Goal: Check status: Check status

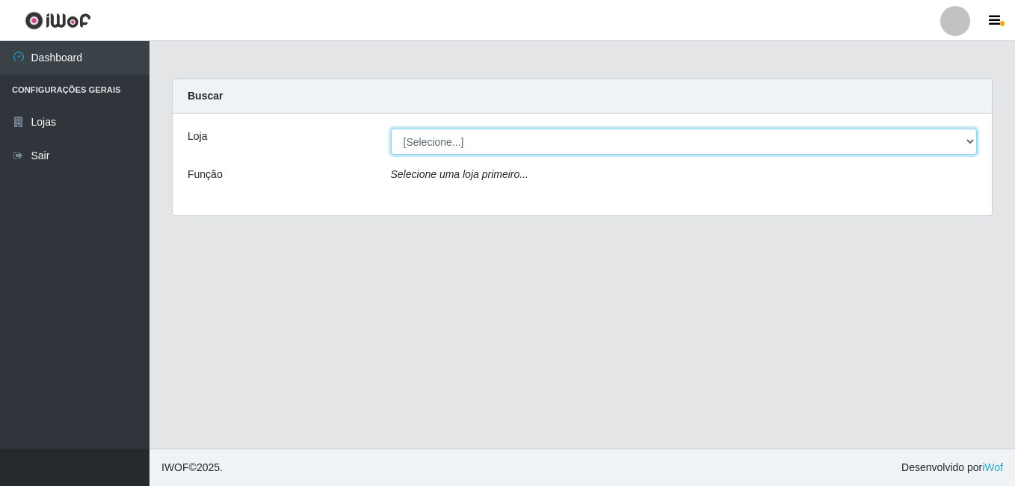
click at [581, 147] on select "[Selecione...] Bemais Supermercados - B7 Oitizeiro" at bounding box center [684, 142] width 587 height 26
select select "411"
click at [391, 129] on select "[Selecione...] Bemais Supermercados - B7 Oitizeiro" at bounding box center [684, 142] width 587 height 26
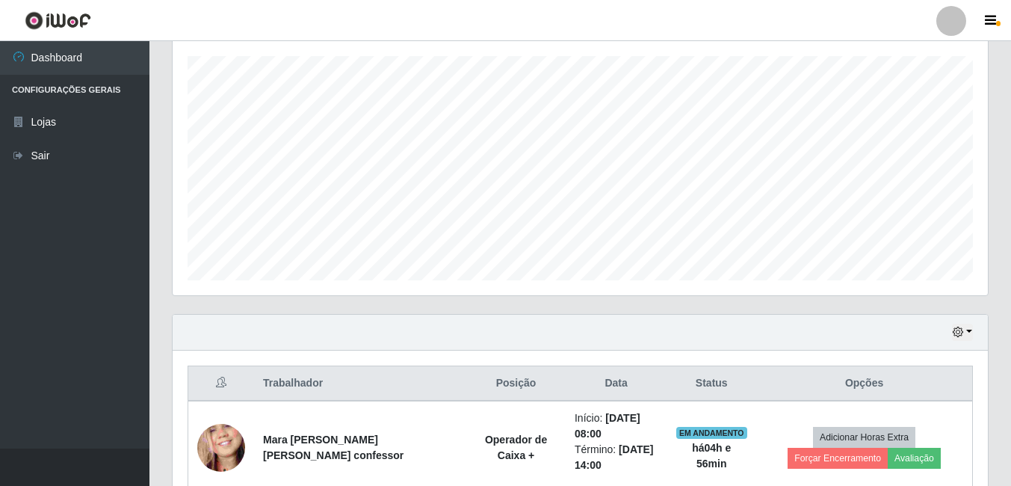
scroll to position [428, 0]
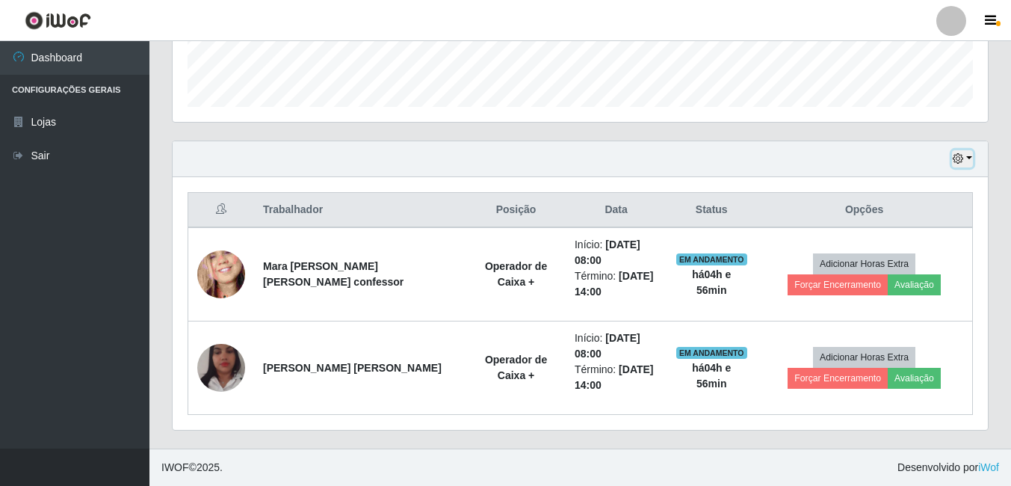
click at [963, 156] on icon "button" at bounding box center [958, 158] width 10 height 10
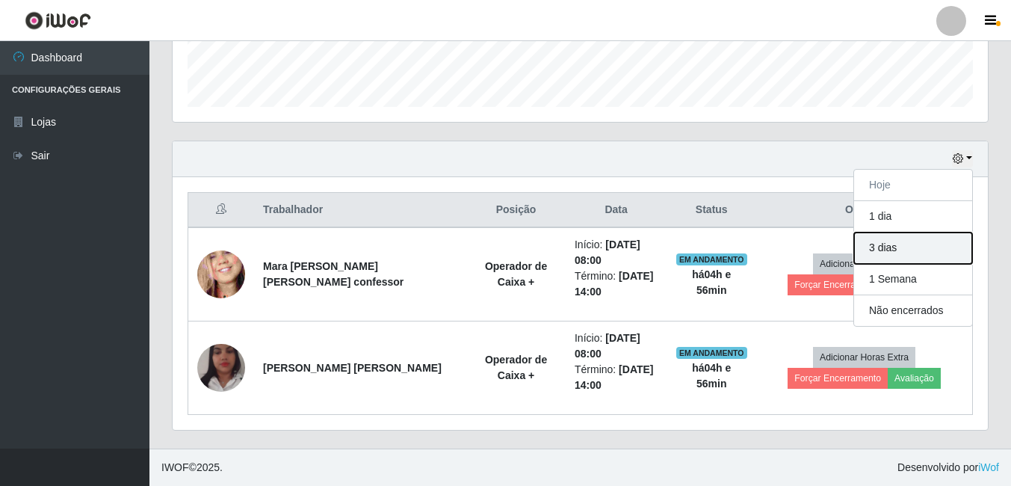
click at [883, 246] on button "3 dias" at bounding box center [913, 247] width 118 height 31
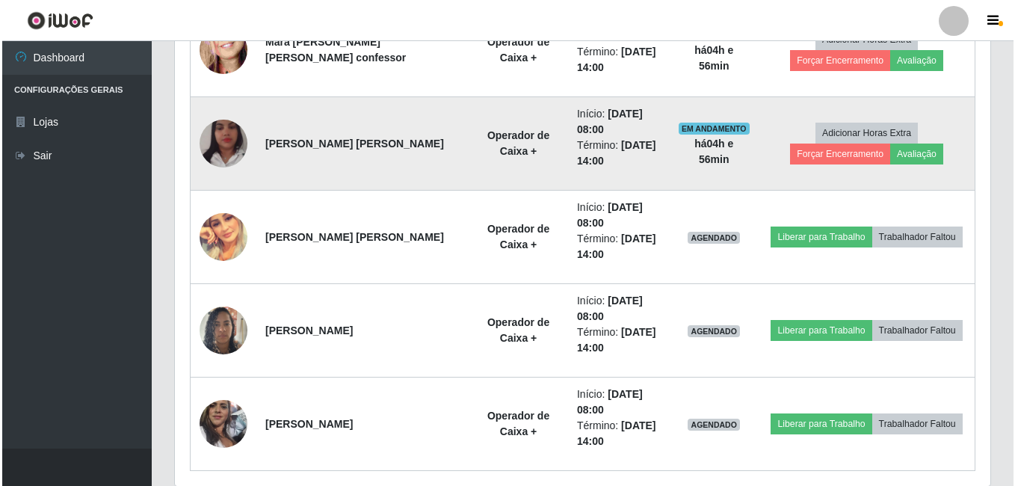
scroll to position [502, 0]
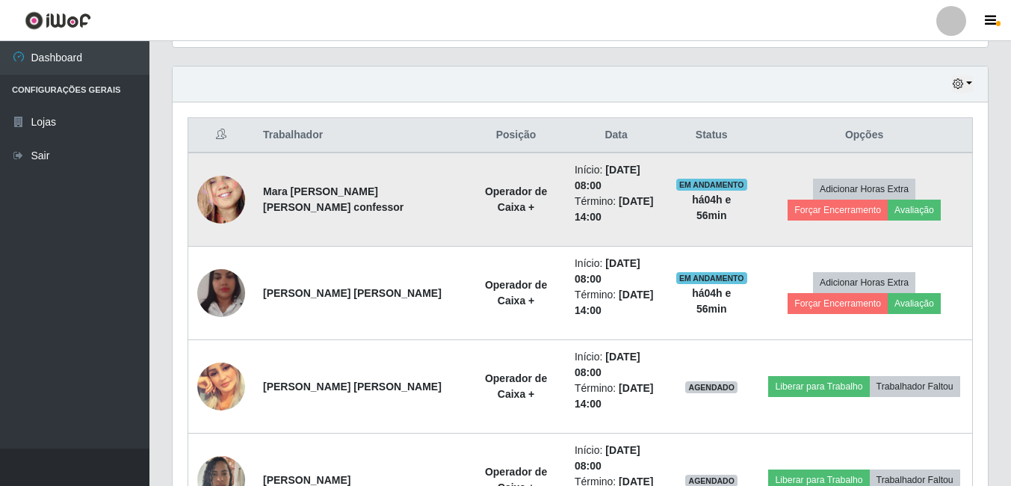
click at [220, 201] on img at bounding box center [221, 200] width 48 height 104
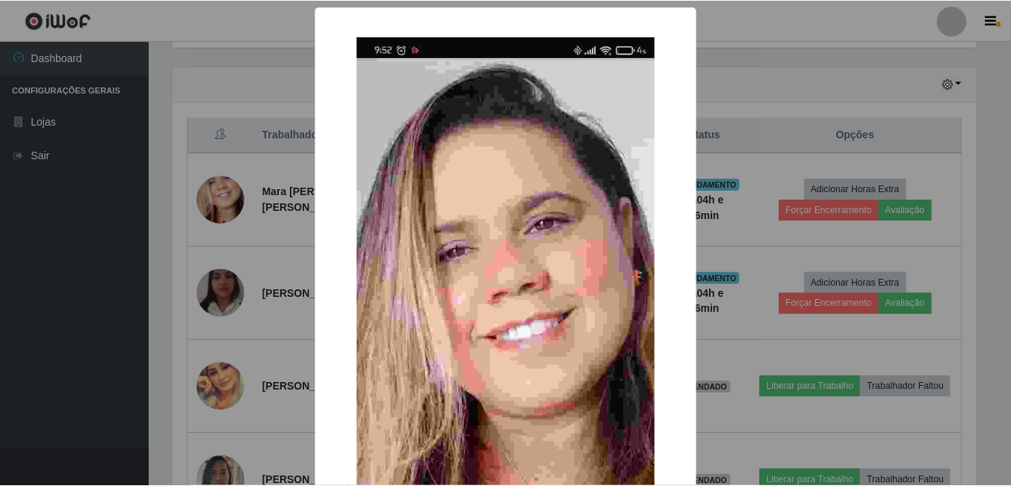
scroll to position [310, 808]
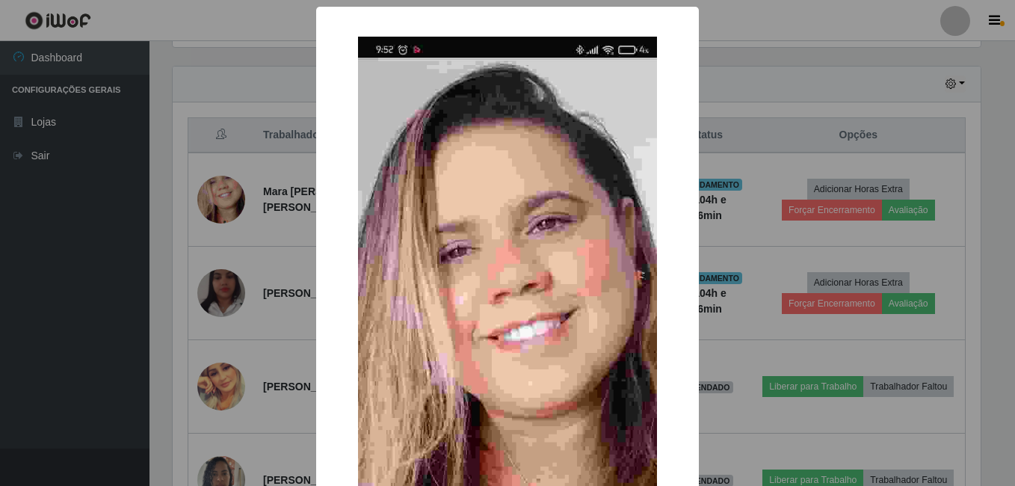
click at [242, 299] on div "× OK Cancel" at bounding box center [507, 243] width 1015 height 486
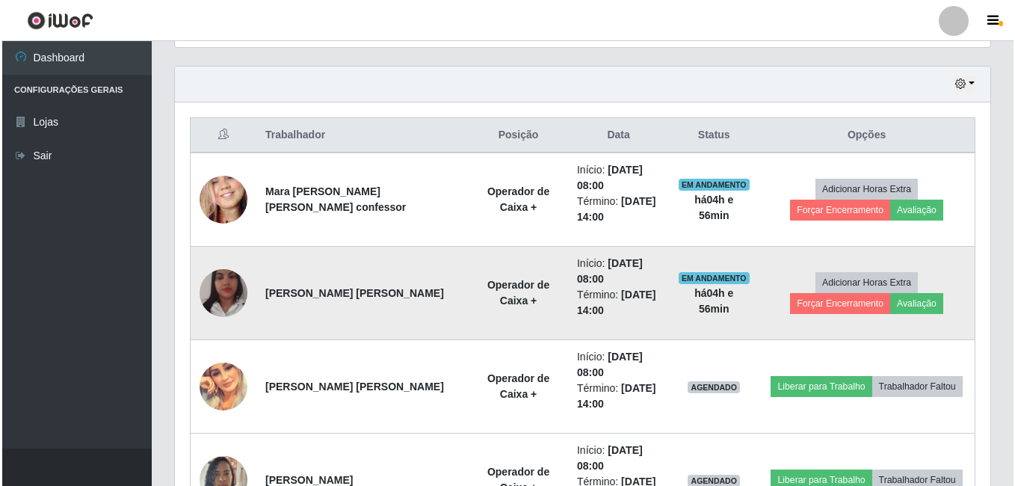
scroll to position [310, 815]
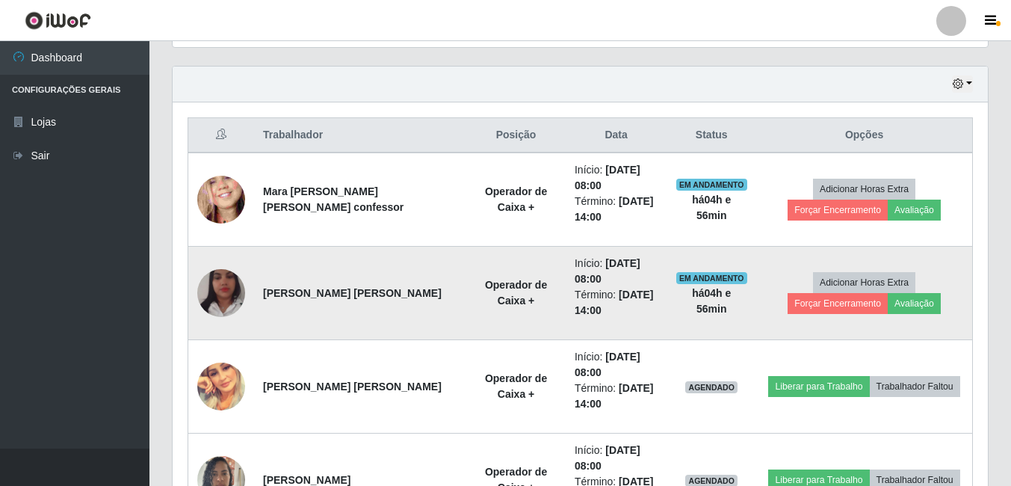
click at [222, 292] on img at bounding box center [221, 292] width 48 height 85
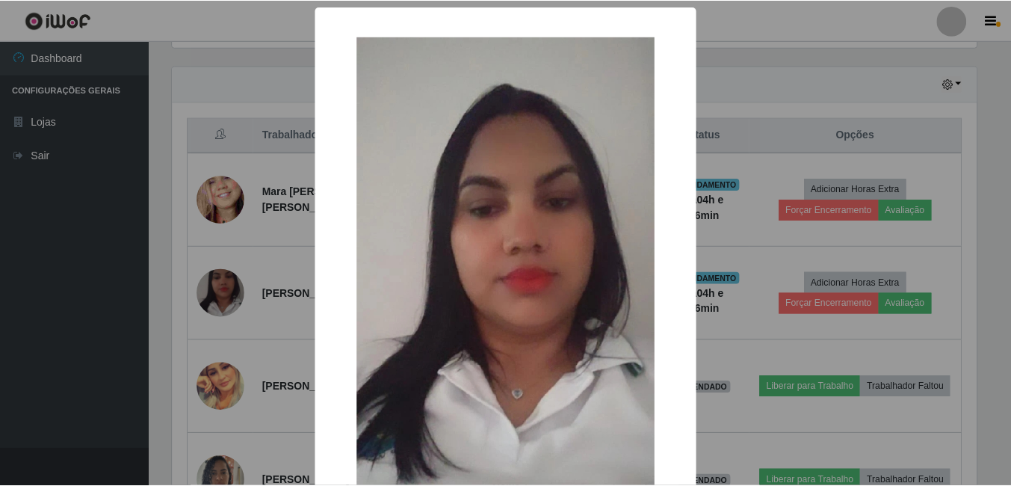
scroll to position [310, 808]
drag, startPoint x: 259, startPoint y: 319, endPoint x: 254, endPoint y: 300, distance: 19.4
click at [260, 317] on div "× OK Cancel" at bounding box center [507, 243] width 1015 height 486
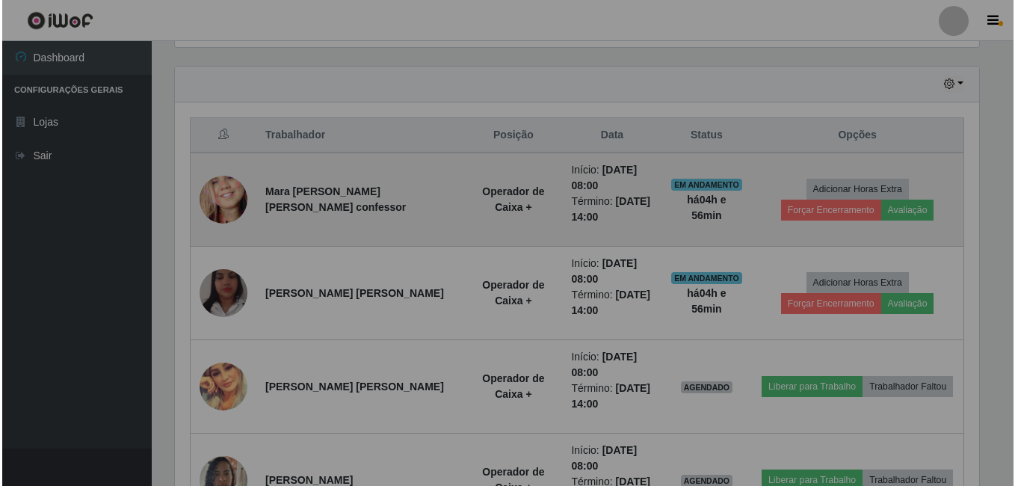
scroll to position [310, 815]
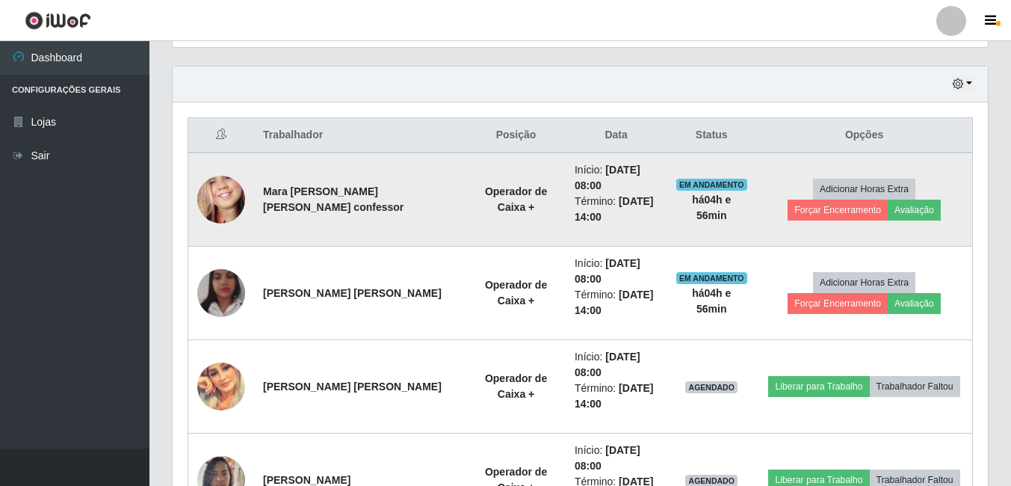
click at [232, 199] on img at bounding box center [221, 200] width 48 height 104
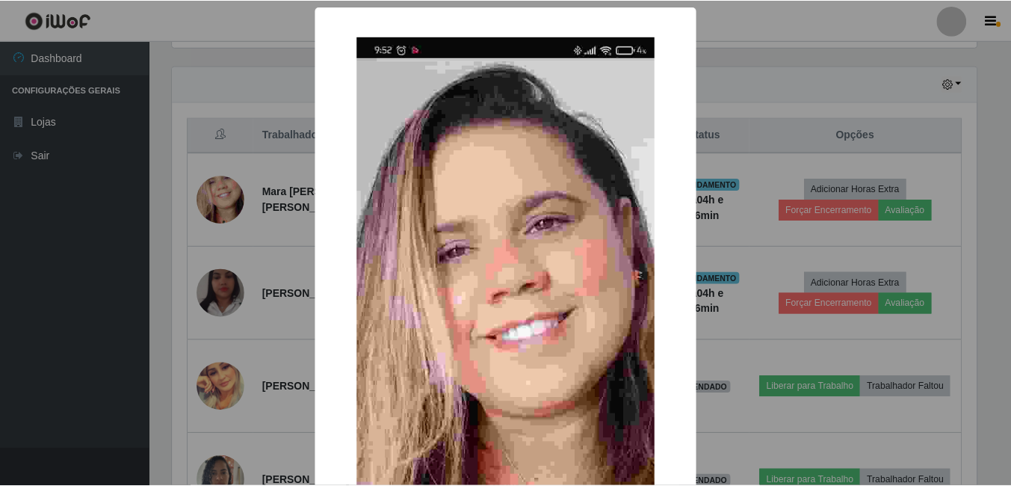
scroll to position [310, 808]
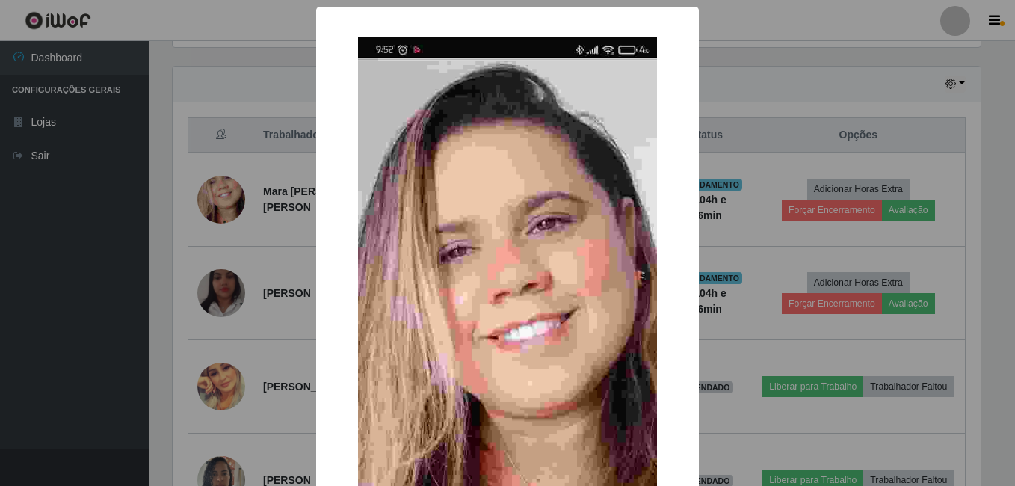
click at [252, 278] on div "× OK Cancel" at bounding box center [507, 243] width 1015 height 486
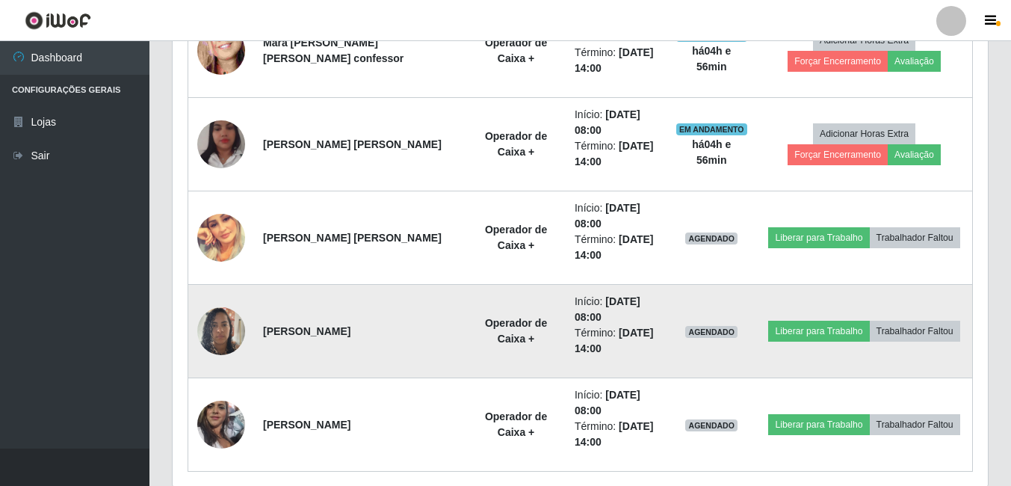
scroll to position [652, 0]
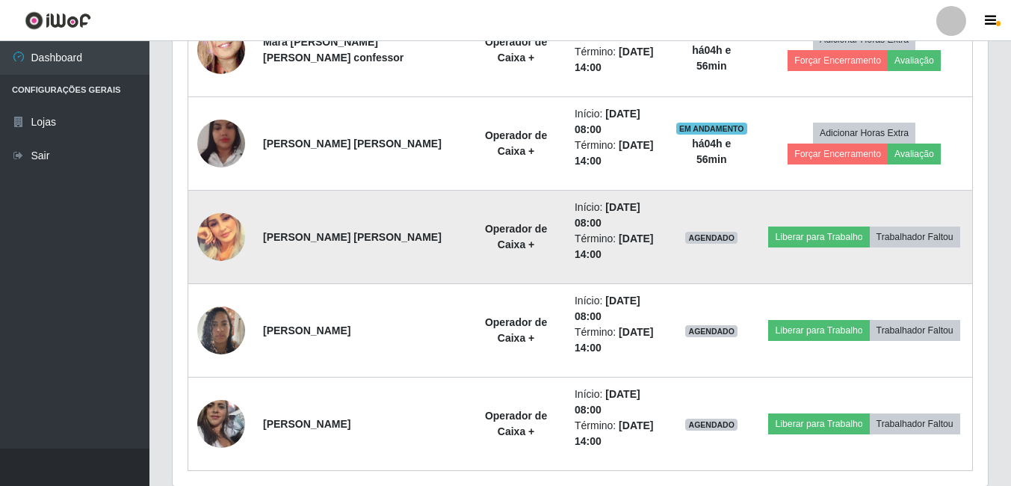
click at [220, 241] on img at bounding box center [221, 237] width 48 height 48
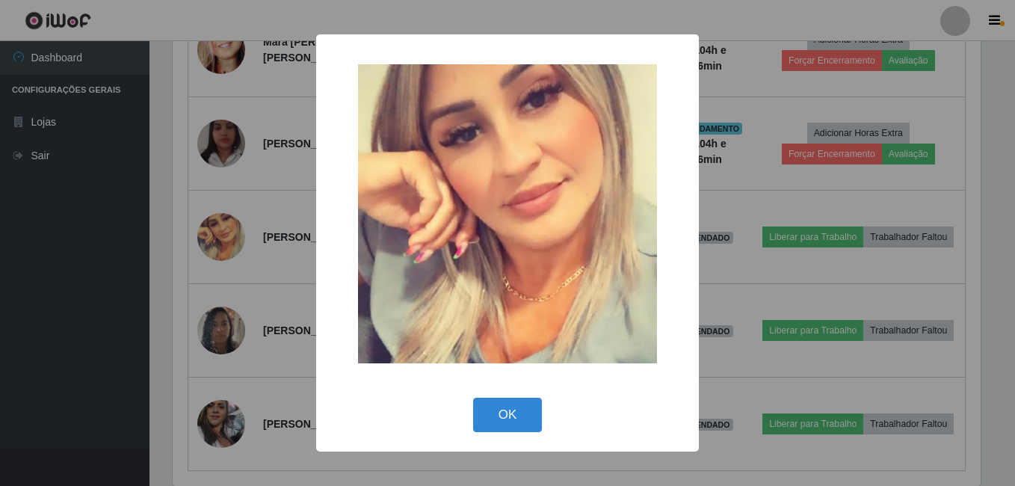
click at [253, 291] on div "× OK Cancel" at bounding box center [507, 243] width 1015 height 486
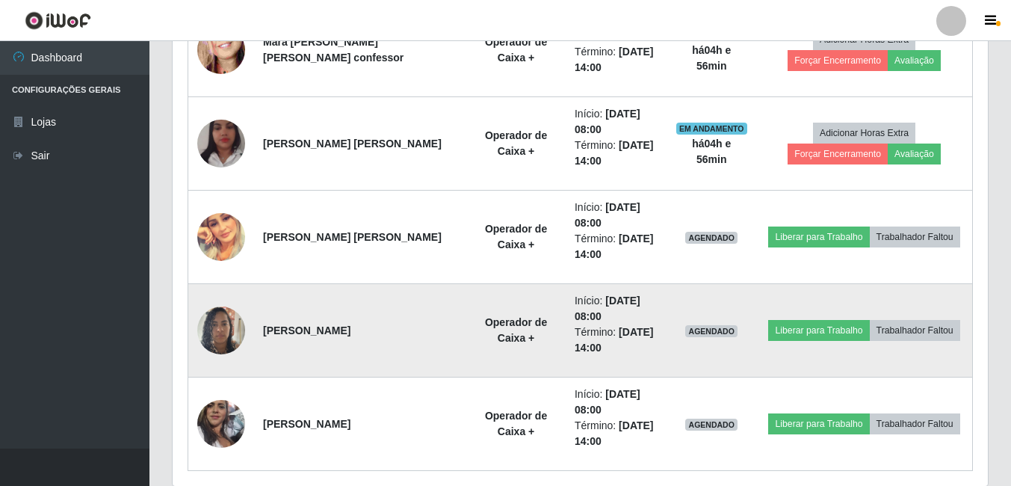
scroll to position [310, 815]
click at [217, 333] on img at bounding box center [221, 330] width 48 height 64
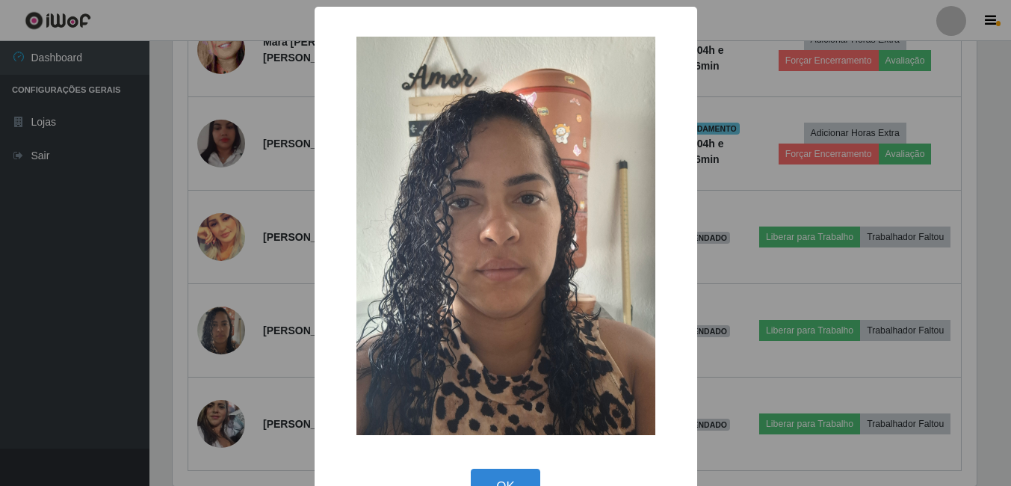
scroll to position [310, 808]
click at [233, 324] on div "× OK Cancel" at bounding box center [507, 243] width 1015 height 486
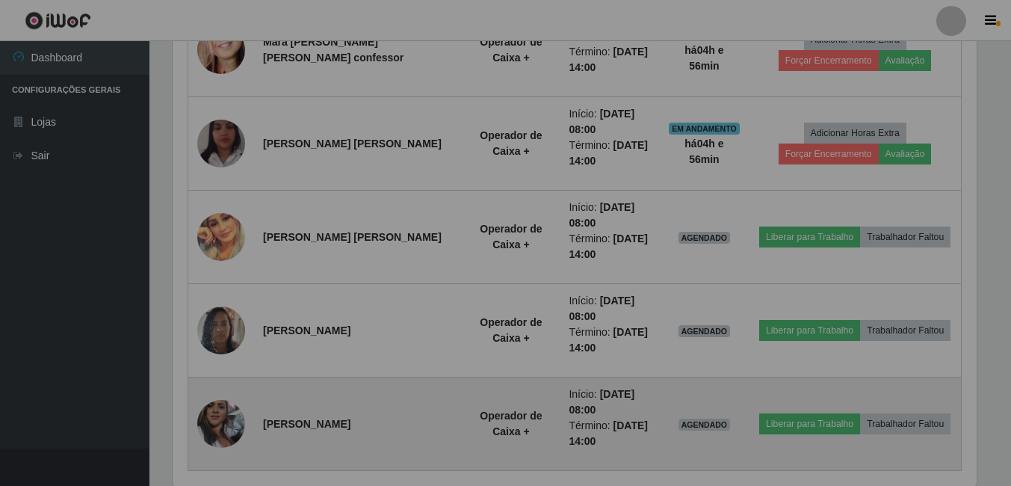
scroll to position [310, 815]
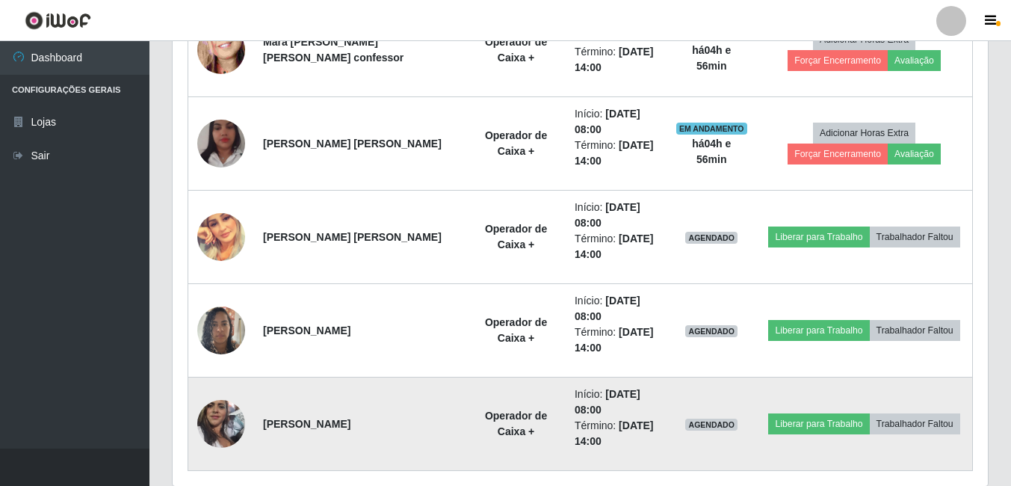
click at [220, 428] on img at bounding box center [221, 423] width 48 height 85
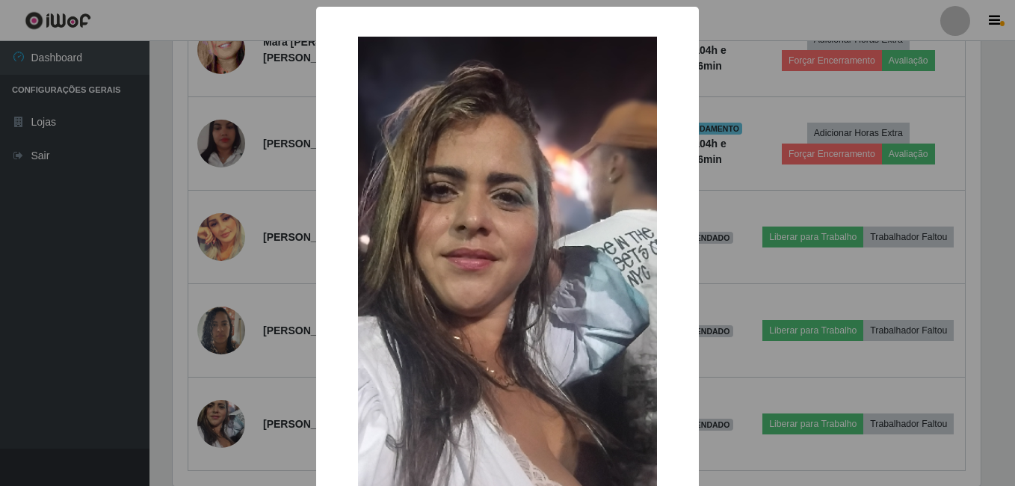
click at [228, 342] on div "× OK Cancel" at bounding box center [507, 243] width 1015 height 486
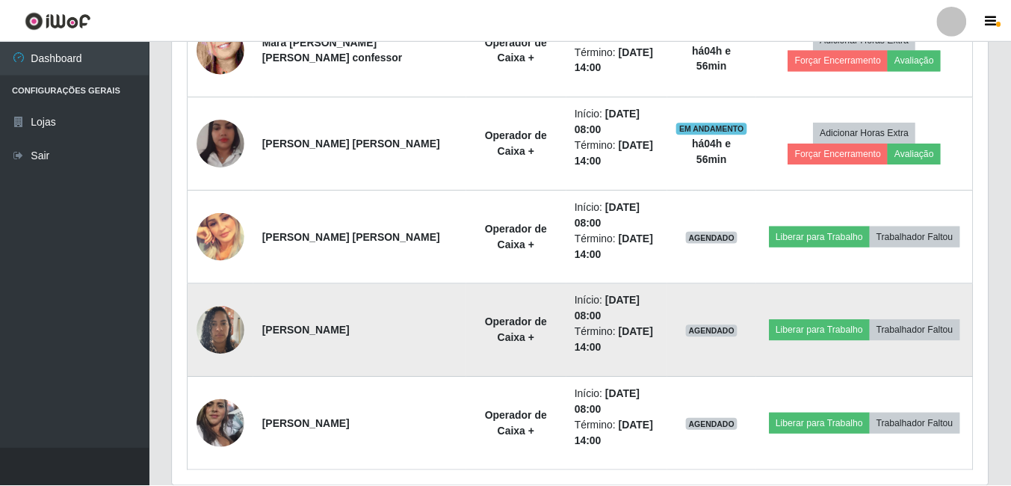
scroll to position [0, 0]
